Goal: Obtain resource: Download file/media

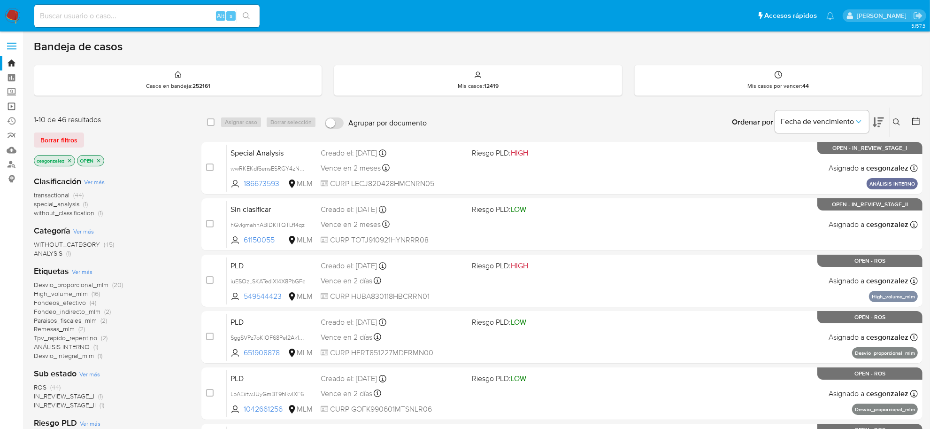
click at [10, 108] on link "Operaciones masivas" at bounding box center [56, 106] width 112 height 15
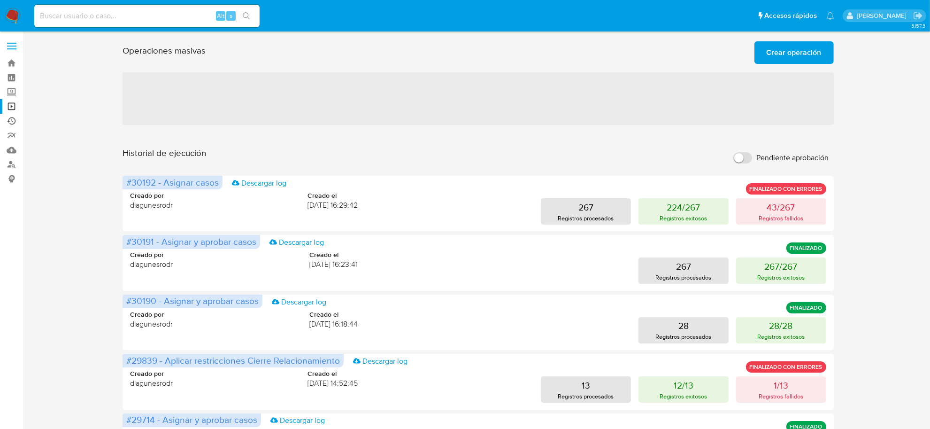
click at [11, 123] on link "Ejecuciones automáticas" at bounding box center [56, 121] width 112 height 15
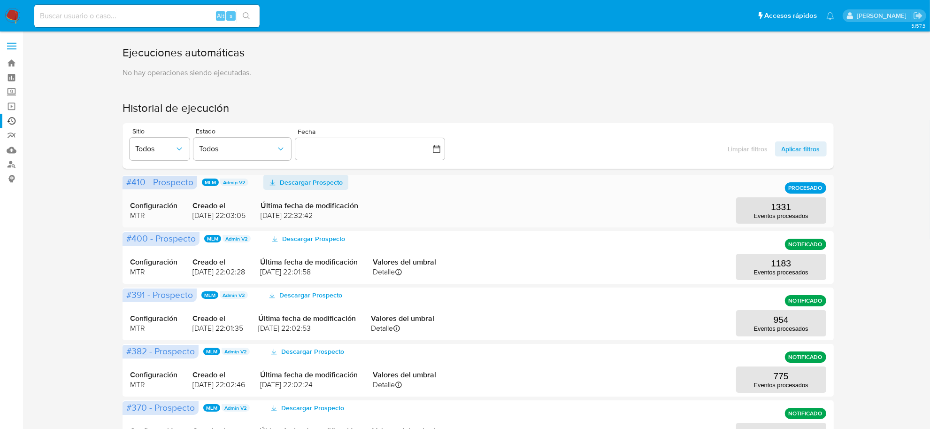
click at [324, 181] on span "Descargar Prospecto" at bounding box center [311, 182] width 63 height 15
click at [784, 214] on p "Eventos procesados" at bounding box center [781, 215] width 54 height 7
